Goal: Task Accomplishment & Management: Manage account settings

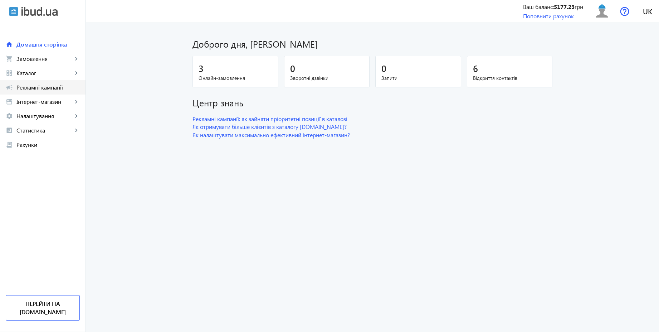
click at [48, 87] on span "Рекламні кампанії" at bounding box center [47, 87] width 63 height 7
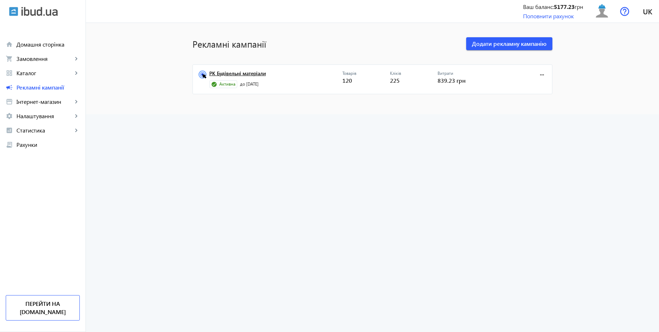
click at [259, 73] on link "РК Будівельні матеріали" at bounding box center [275, 75] width 133 height 10
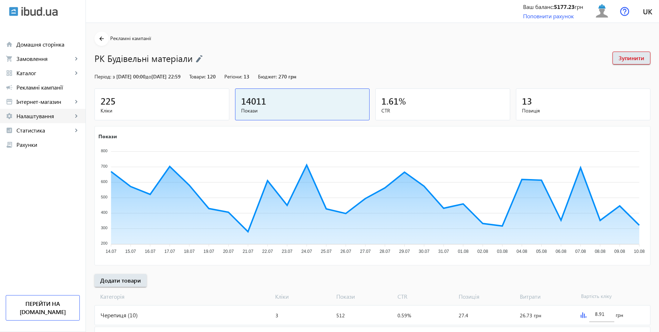
click at [43, 116] on span "Налаштування" at bounding box center [44, 115] width 56 height 7
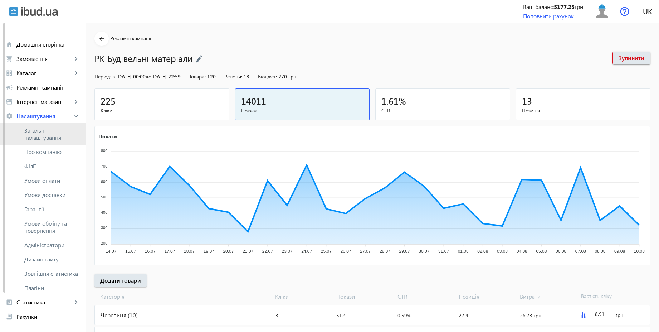
click at [59, 131] on span "Загальні налаштування" at bounding box center [51, 134] width 55 height 14
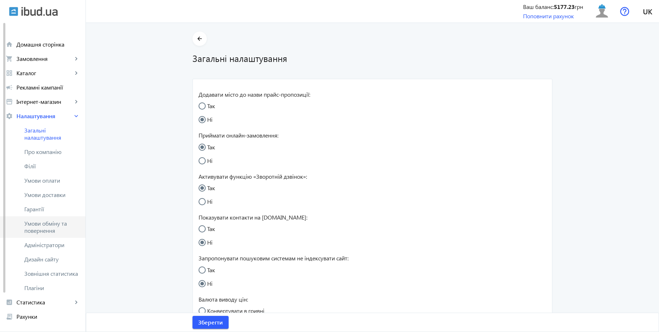
click at [57, 221] on span "Умови обміну та повернення" at bounding box center [51, 227] width 55 height 14
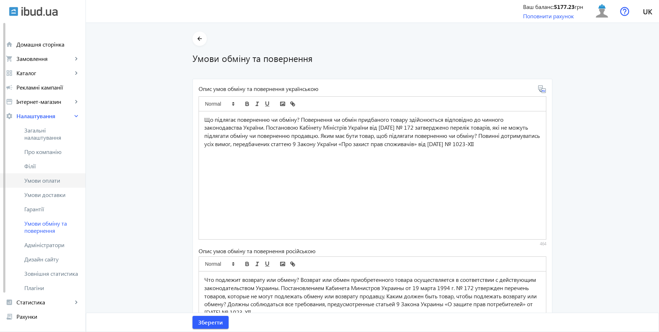
click at [53, 180] on span "Умови оплати" at bounding box center [51, 180] width 55 height 7
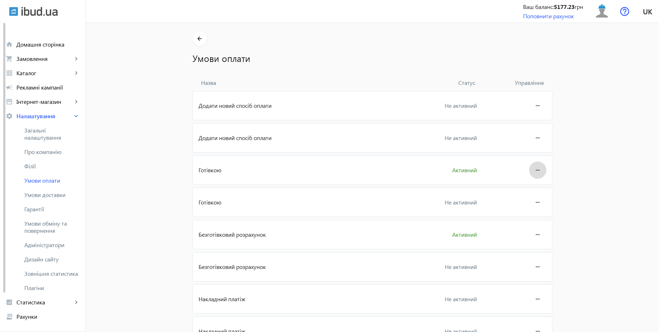
click at [535, 172] on mat-icon "more_horiz" at bounding box center [537, 169] width 9 height 17
click at [527, 187] on span "Редагувати" at bounding box center [524, 190] width 29 height 6
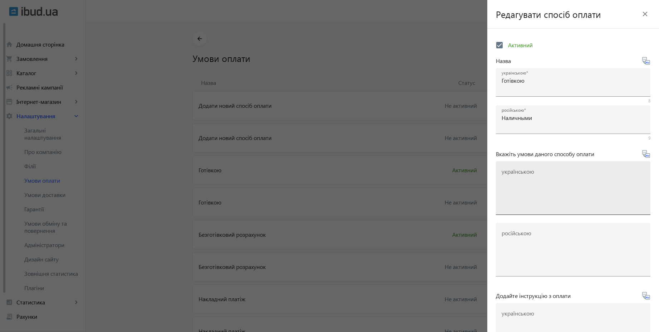
click at [526, 172] on mat-label "українською" at bounding box center [518, 171] width 33 height 8
click at [526, 172] on textarea "українською" at bounding box center [573, 191] width 143 height 42
paste textarea "Оплачуйте замовлення готівкою при отриманні товару в нашому офісі чи у кур'єра"
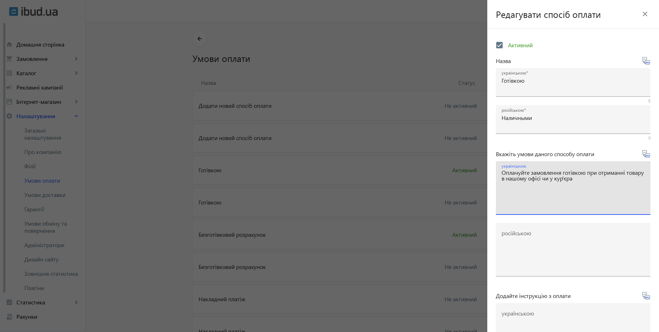
type textarea "Оплачуйте замовлення готівкою при отриманні товару в нашому офісі чи у кур'єра"
click at [642, 155] on icon at bounding box center [646, 154] width 9 height 9
type textarea "Оплачивайте заказ наличными при получении товара в нашем офисе или у курьера"
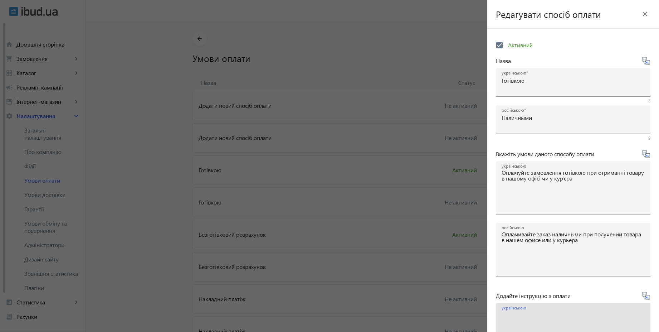
click at [544, 322] on textarea "українською" at bounding box center [573, 332] width 143 height 42
paste textarea "Оплатіть замовлення готівкою при отриманні товару"
type textarea "Оплатіть замовлення готівкою при отриманні товару"
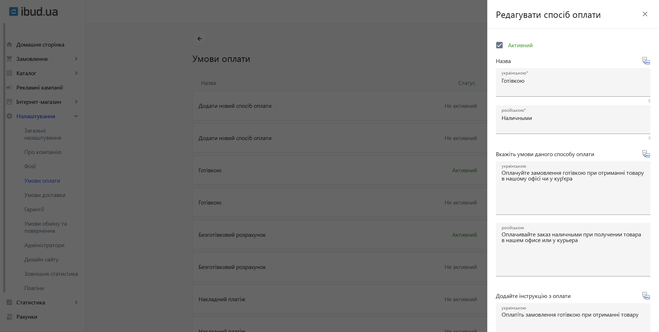
click at [648, 297] on icon at bounding box center [648, 297] width 1 height 2
type textarea "Оплатите заказ наличными при получении товара"
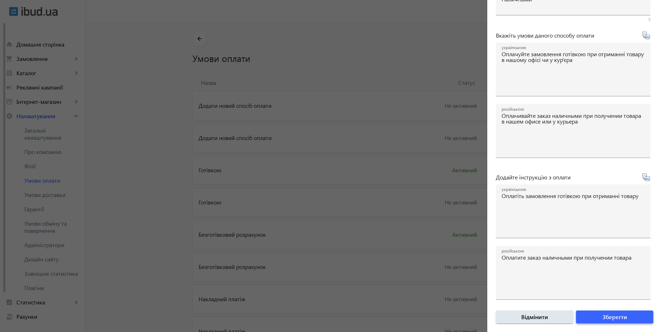
click at [621, 321] on span "submit" at bounding box center [614, 316] width 77 height 17
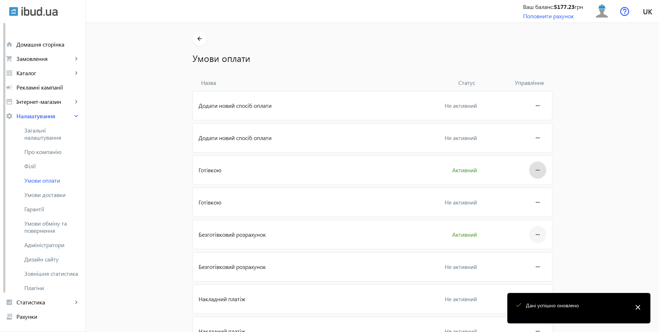
click at [537, 228] on mat-icon "more_horiz" at bounding box center [537, 234] width 9 height 17
click at [530, 255] on span "Редагувати" at bounding box center [524, 255] width 29 height 6
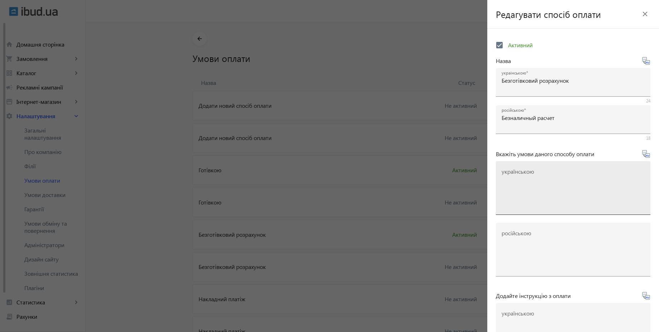
click at [520, 171] on mat-label "українською" at bounding box center [518, 171] width 33 height 8
click at [520, 171] on textarea "українською" at bounding box center [573, 191] width 143 height 42
paste textarea "Оплачуйте замовлення переказом із будь-якого банку України чи по реквізитах у с…"
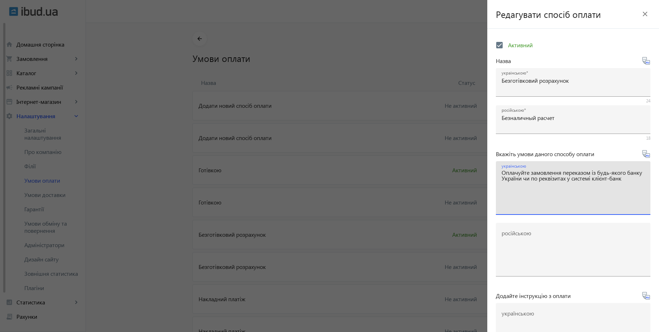
type textarea "Оплачуйте замовлення переказом із будь-якого банку України чи по реквізитах у с…"
click at [648, 155] on icon at bounding box center [648, 156] width 1 height 2
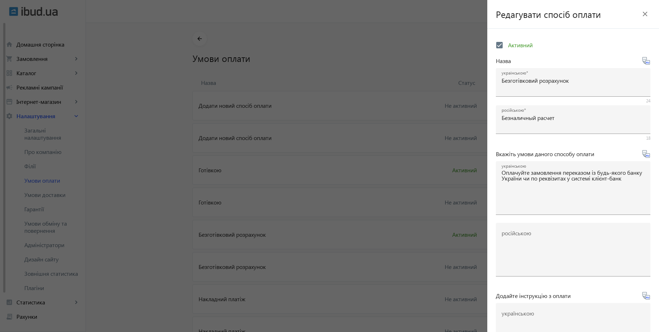
type textarea "Оплачивайте заказ переводом из любого банка или по реквизитам в системе клиент-…"
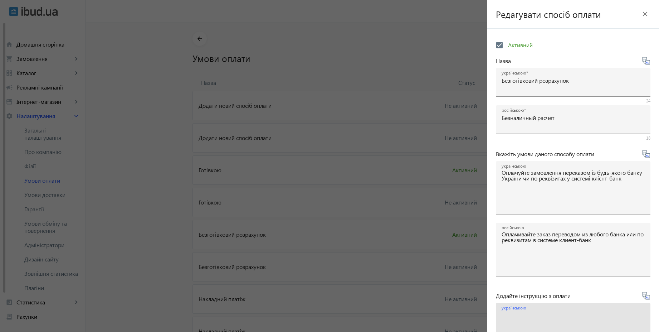
drag, startPoint x: 538, startPoint y: 325, endPoint x: 543, endPoint y: 322, distance: 5.3
click at [538, 325] on textarea "українською" at bounding box center [573, 332] width 143 height 42
paste textarea "Оплатіть замовлення згідно реквізитів рахунка-фактури"
type textarea "Оплатіть замовлення згідно реквізитів рахунка-фактури"
click at [644, 296] on icon at bounding box center [646, 295] width 9 height 9
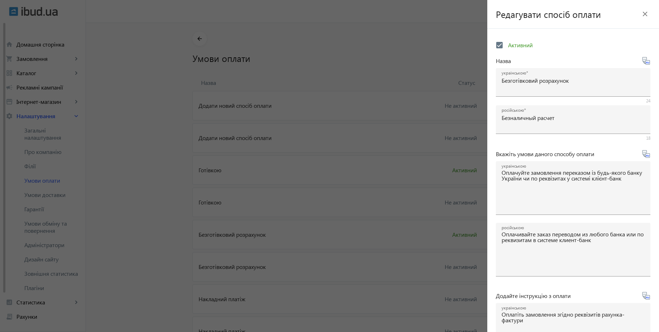
type textarea "Оплатите заказ согласно реквизитам счета-фактуры"
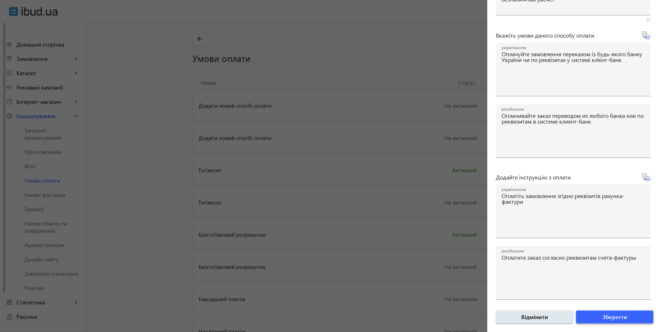
click at [626, 320] on span "submit" at bounding box center [614, 316] width 77 height 17
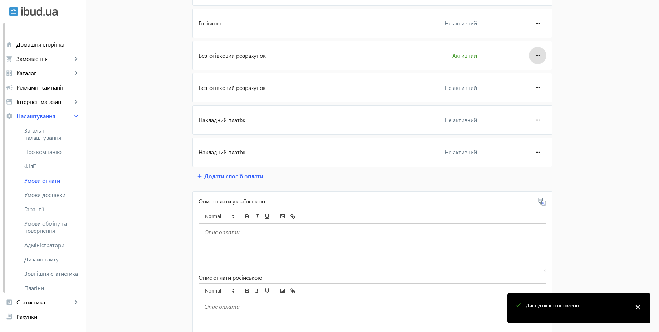
scroll to position [193, 0]
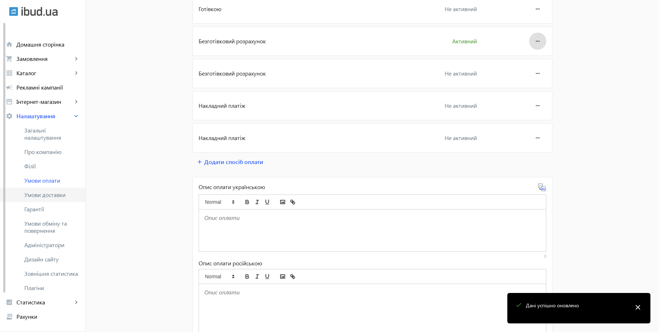
click at [51, 195] on span "Умови доставки" at bounding box center [51, 194] width 55 height 7
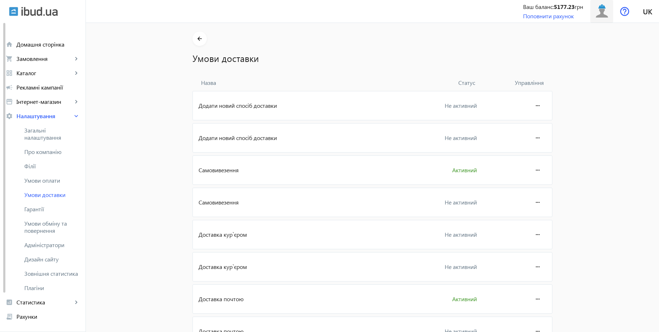
click at [604, 16] on img at bounding box center [602, 11] width 16 height 16
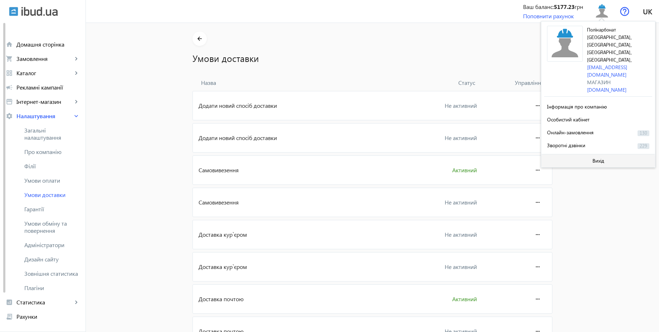
click at [594, 158] on span "Вихід" at bounding box center [599, 161] width 12 height 6
